Goal: Task Accomplishment & Management: Manage account settings

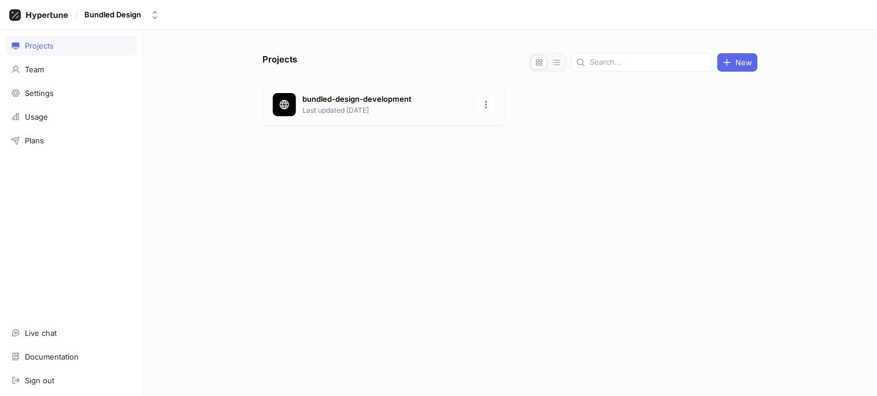
click at [389, 116] on div "bundled-design-development Last updated [DATE]" at bounding box center [384, 104] width 242 height 43
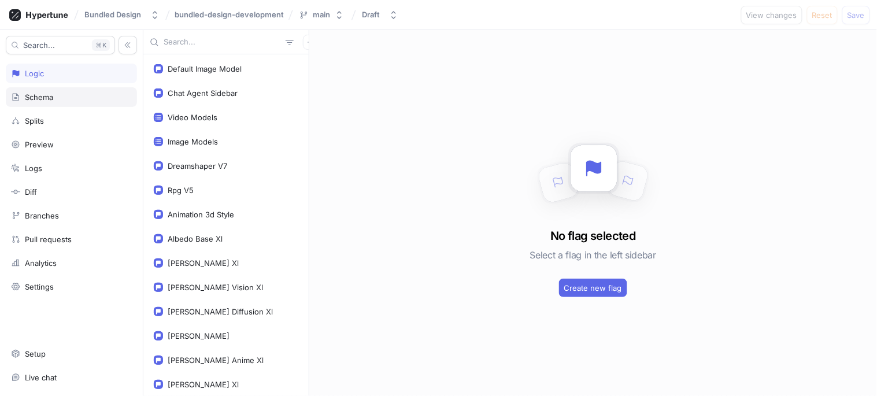
click at [42, 106] on div "Schema" at bounding box center [71, 97] width 131 height 20
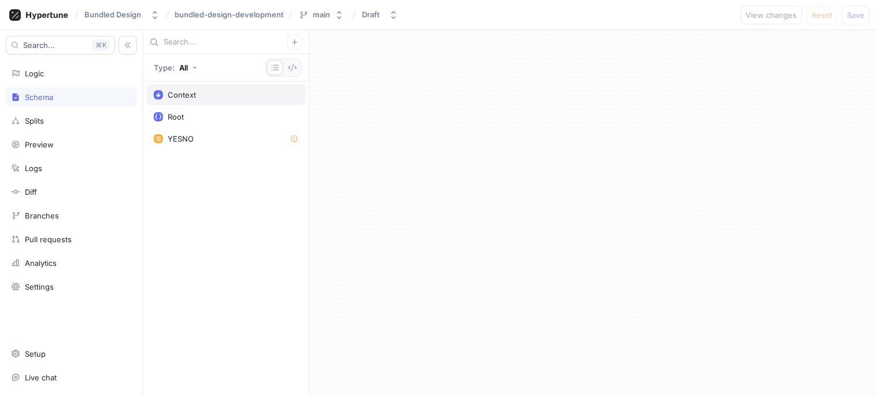
click at [215, 104] on div "Context" at bounding box center [226, 94] width 160 height 21
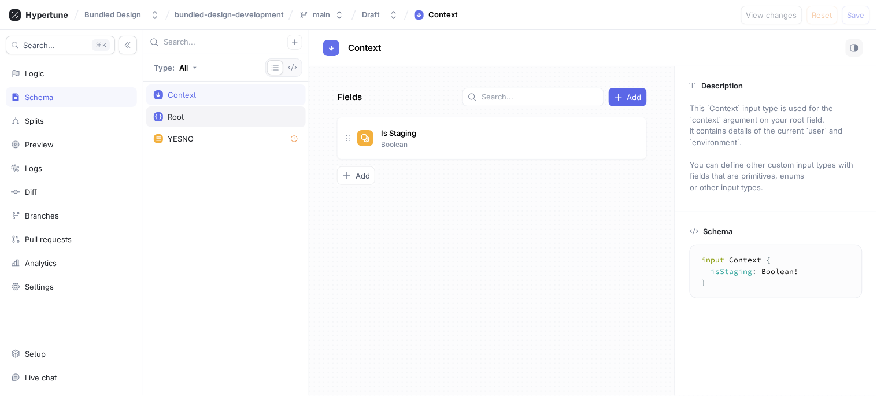
click at [180, 117] on div "Root" at bounding box center [176, 116] width 16 height 9
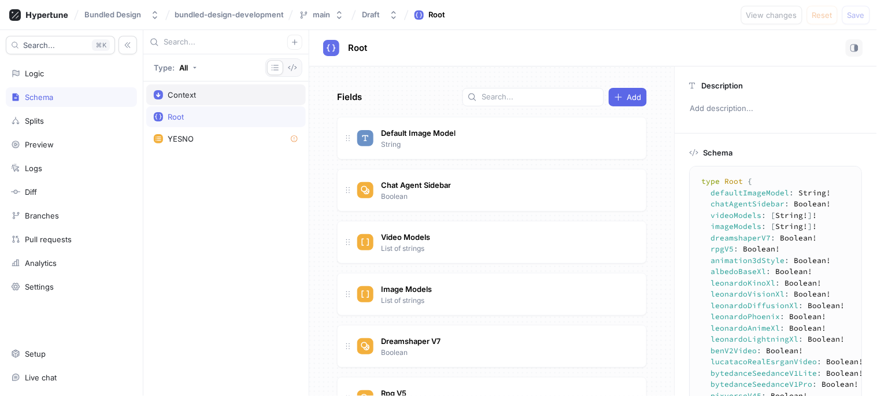
click at [200, 100] on div "Context" at bounding box center [226, 94] width 160 height 21
type textarea "input Context { isStaging: Boolean! }"
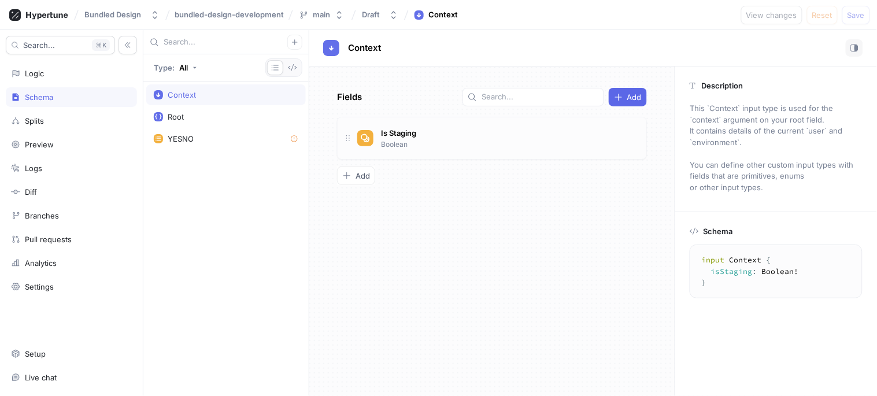
click at [448, 142] on div "Is Staging Boolean" at bounding box center [497, 138] width 280 height 23
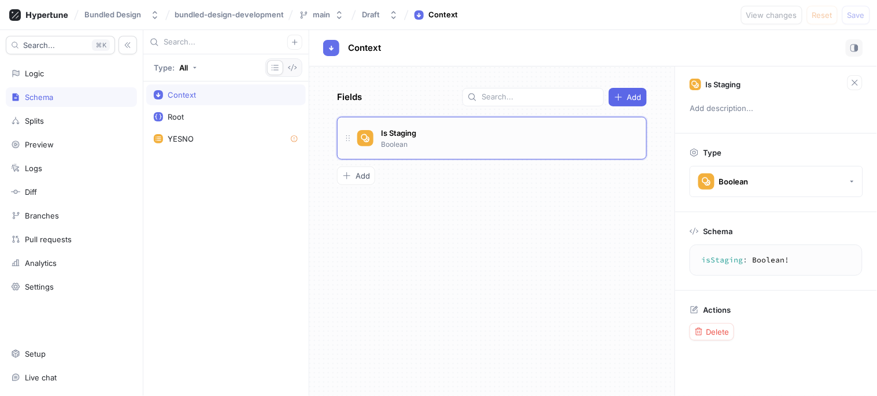
click at [579, 140] on div "Is Staging Boolean" at bounding box center [497, 138] width 280 height 23
click at [404, 139] on div "Is Staging" at bounding box center [398, 133] width 39 height 13
click at [401, 134] on input "Is Staging" at bounding box center [399, 132] width 37 height 9
type input "Is Stagging"
click at [534, 212] on div "Fields Add Is Stagging Is Stagging Boolean To pick up a draggable item, press t…" at bounding box center [492, 232] width 366 height 330
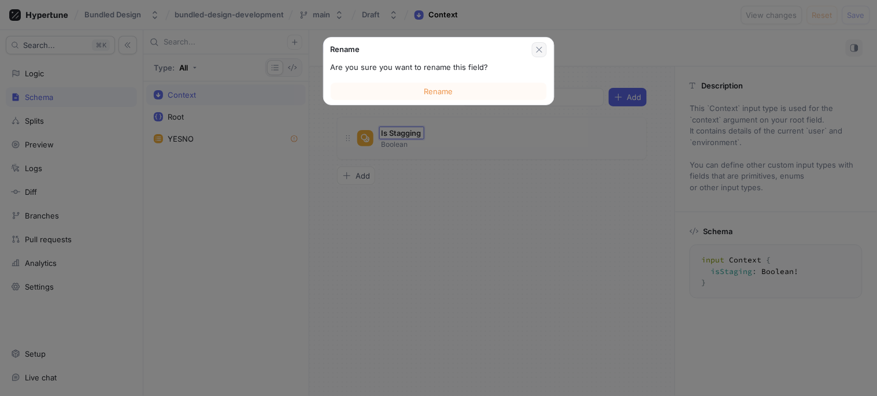
click at [535, 54] on button "button" at bounding box center [539, 49] width 15 height 15
